Goal: Entertainment & Leisure: Consume media (video, audio)

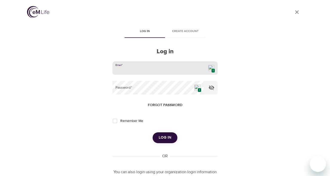
click at [201, 68] on input "email" at bounding box center [164, 68] width 105 height 14
type input "[EMAIL_ADDRESS][DOMAIN_NAME]"
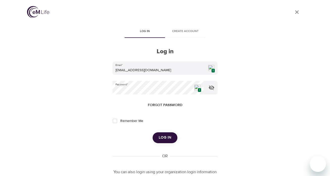
click at [160, 141] on button "Log in" at bounding box center [164, 137] width 25 height 11
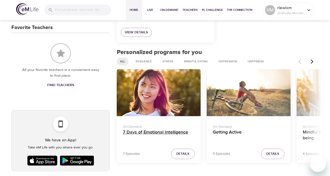
scroll to position [175, 0]
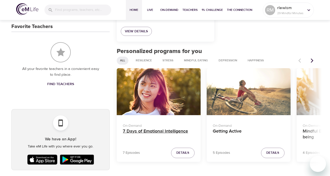
click at [152, 131] on h4 "7 Days of Emotional Intelligence" at bounding box center [159, 135] width 72 height 12
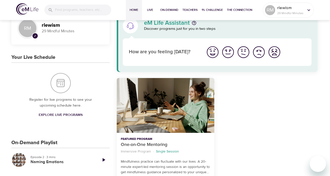
scroll to position [0, 0]
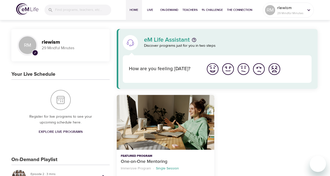
click at [226, 68] on img "I'm feeling good" at bounding box center [228, 69] width 14 height 14
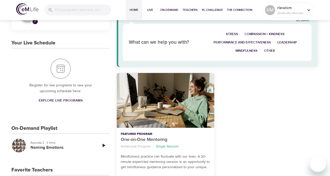
scroll to position [29, 0]
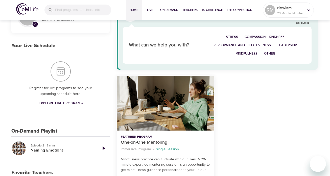
click at [244, 53] on span "Mindfulness" at bounding box center [246, 54] width 22 height 6
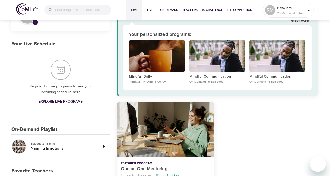
scroll to position [0, 0]
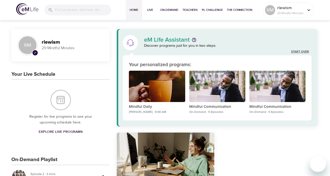
click at [293, 51] on link "Start Over" at bounding box center [300, 52] width 18 height 4
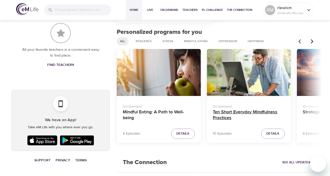
scroll to position [194, 0]
click at [222, 113] on h4 "Ten Short Everyday Mindfulness Practices" at bounding box center [249, 116] width 72 height 12
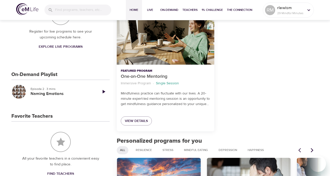
scroll to position [84, 0]
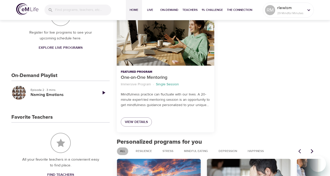
click at [122, 150] on span "All" at bounding box center [122, 151] width 11 height 4
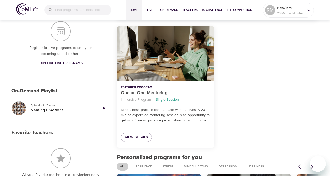
scroll to position [68, 0]
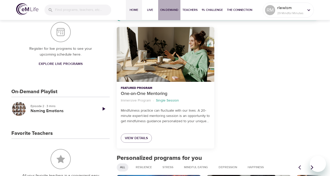
click at [170, 9] on span "On-Demand" at bounding box center [169, 9] width 18 height 5
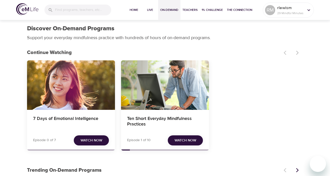
click at [63, 98] on div "7 Days of Emotional Intelligence" at bounding box center [71, 84] width 88 height 49
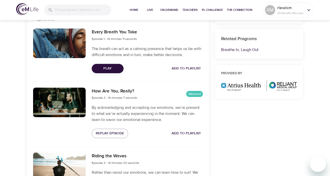
scroll to position [182, 0]
